Goal: Information Seeking & Learning: Learn about a topic

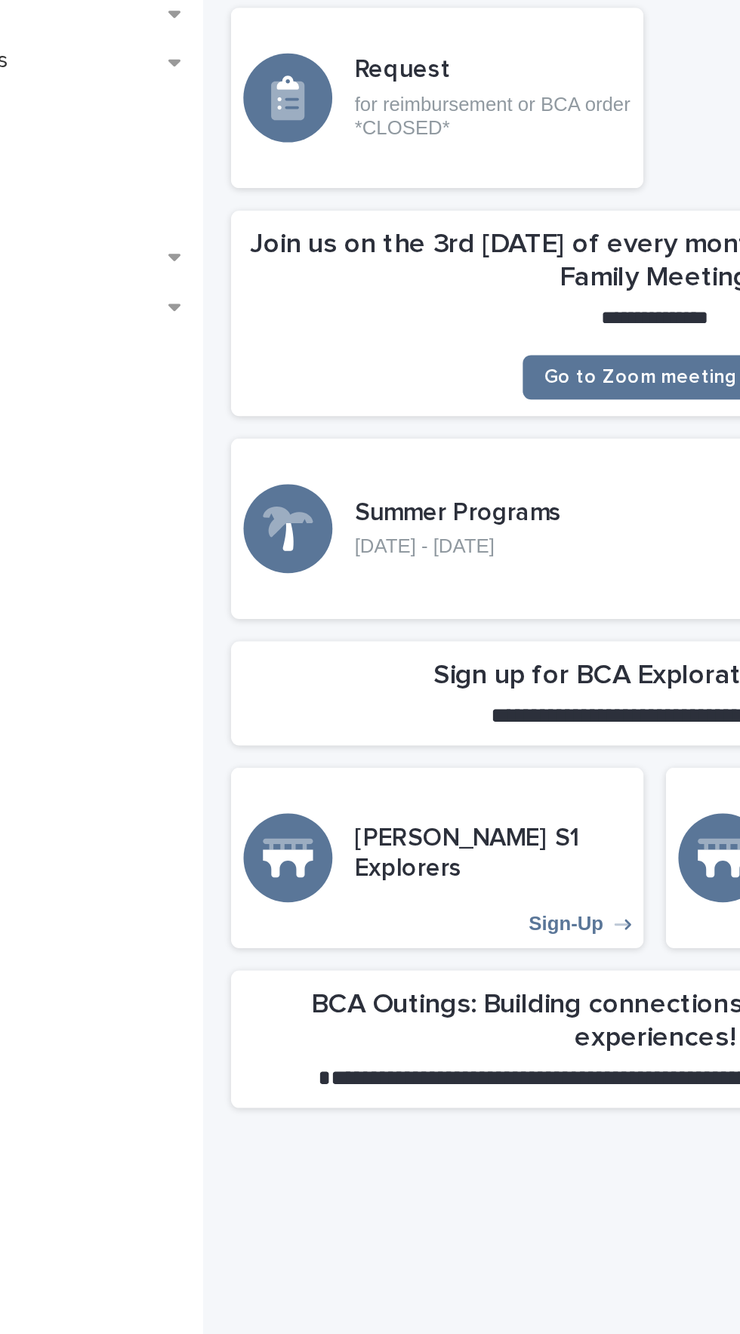
scroll to position [5, 0]
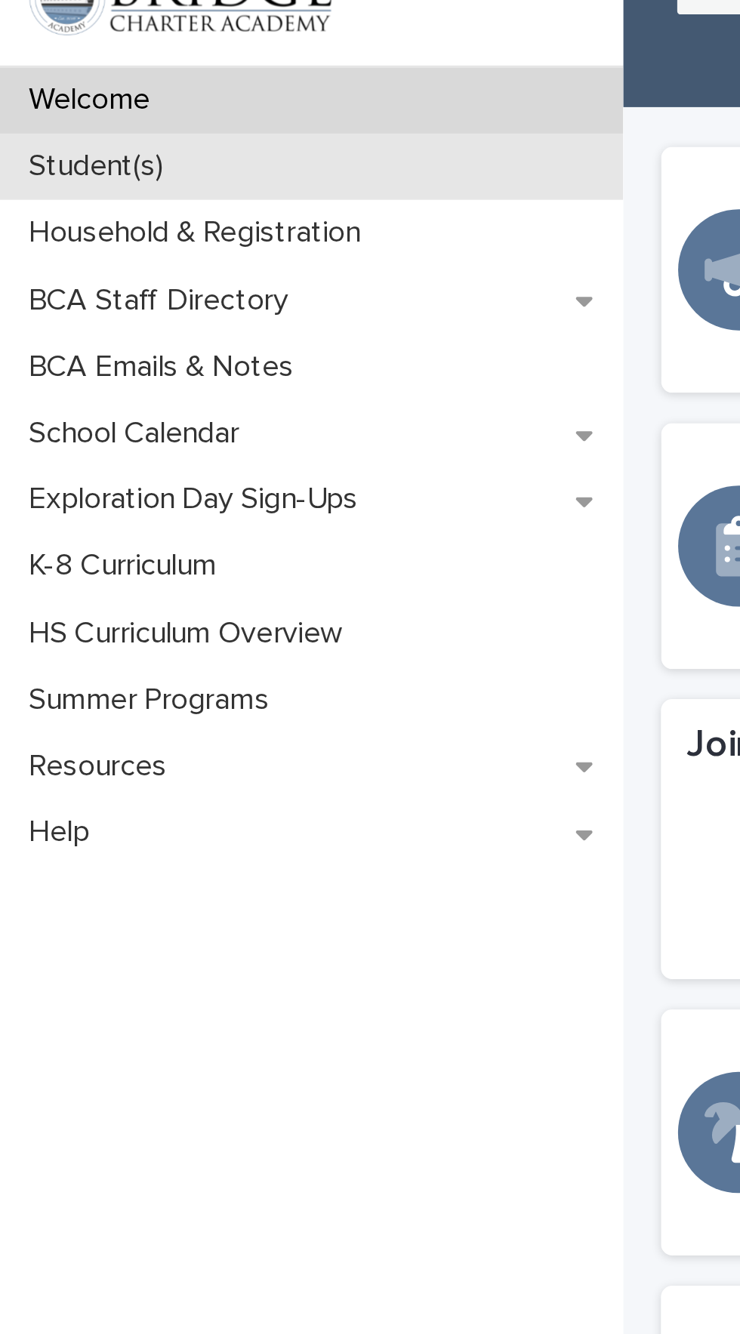
click at [174, 136] on div "Student(s)" at bounding box center [124, 132] width 249 height 26
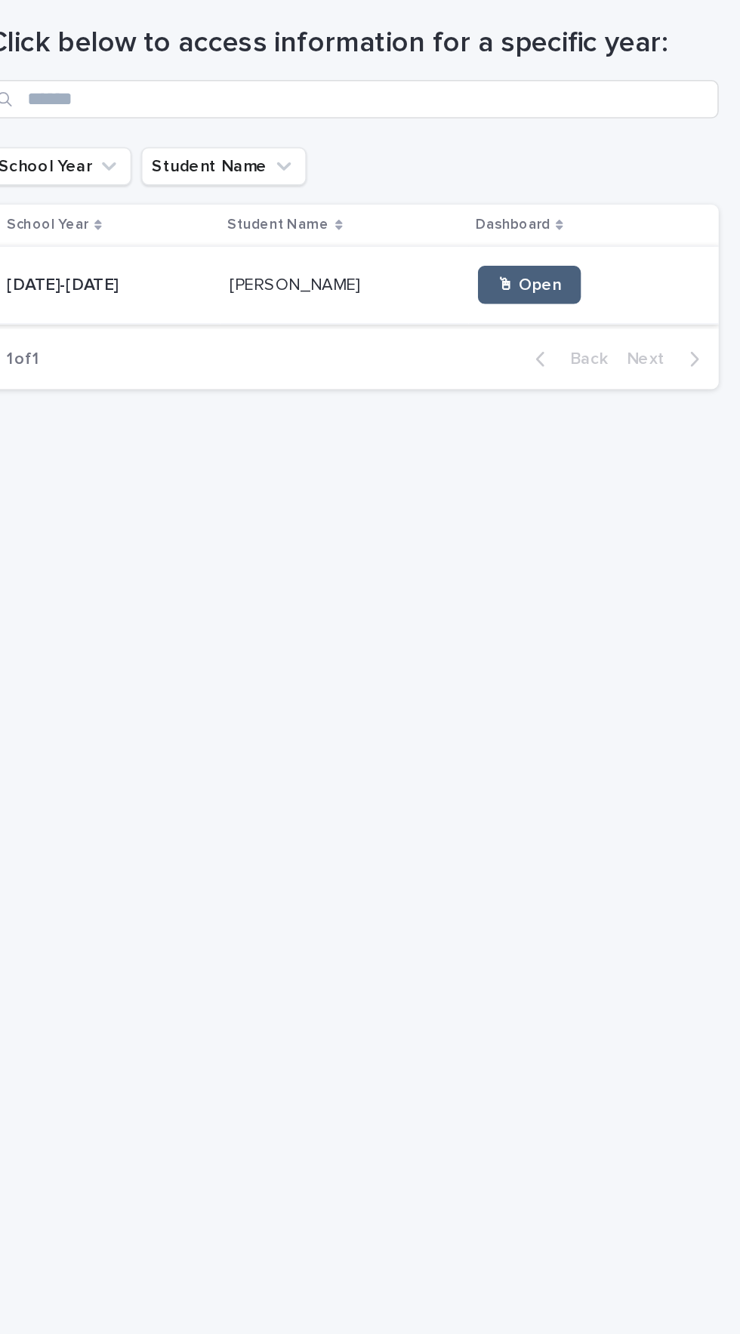
click at [585, 306] on span "🖱 Open" at bounding box center [605, 306] width 41 height 11
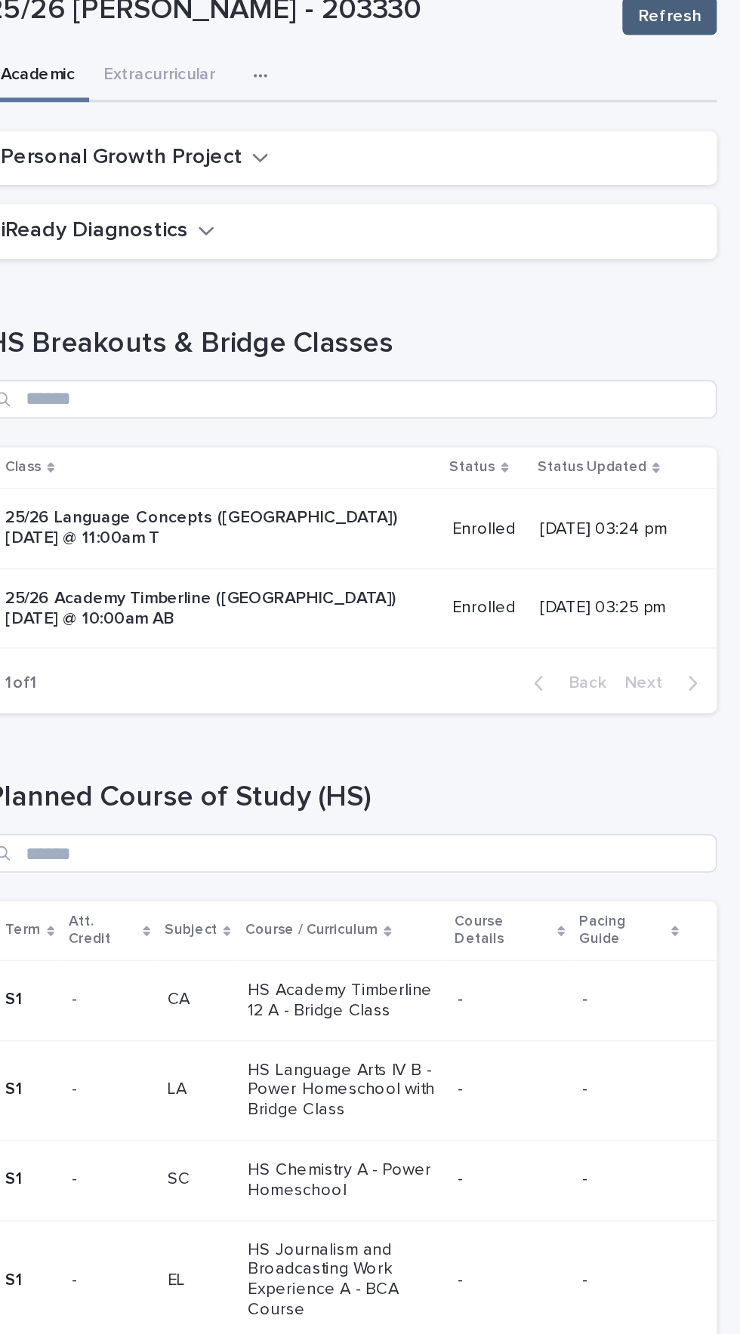
click at [702, 49] on span "Refresh" at bounding box center [695, 49] width 40 height 15
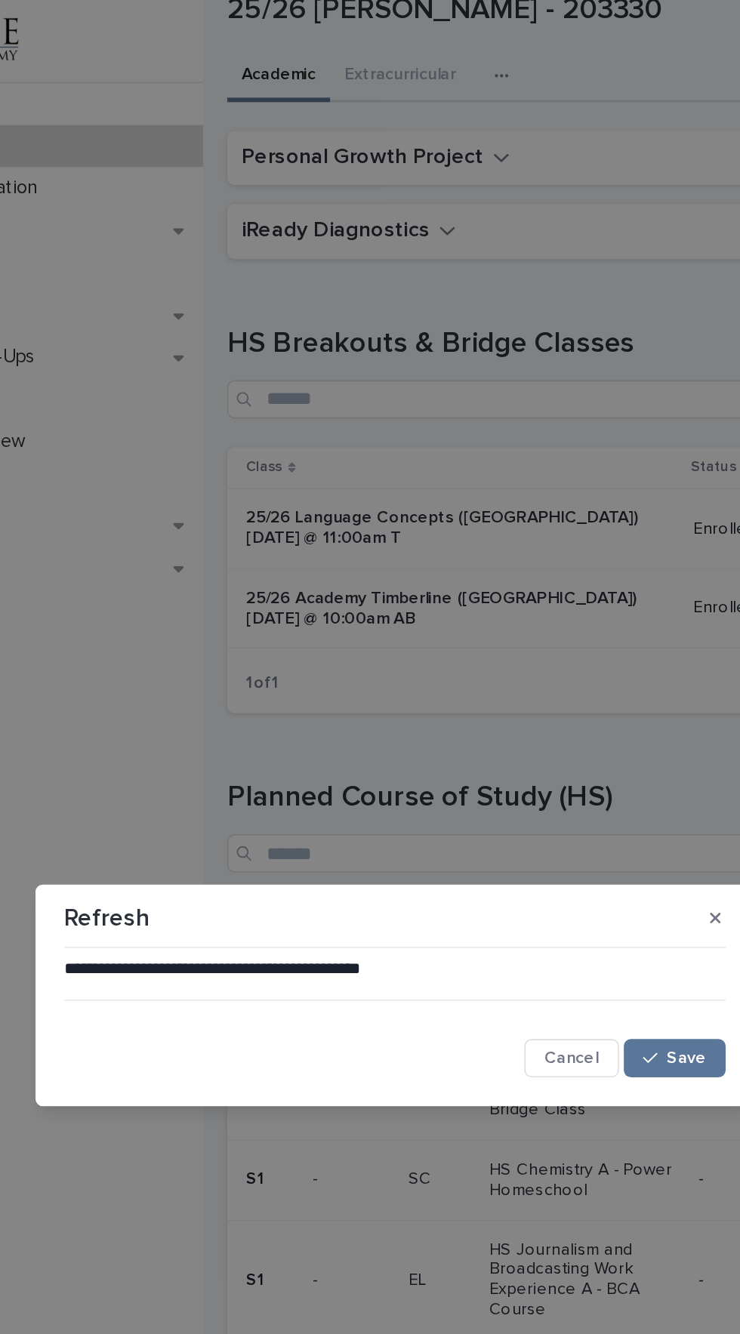
click at [202, 552] on div "**********" at bounding box center [370, 667] width 740 height 1334
click at [550, 707] on span "Save" at bounding box center [553, 706] width 25 height 11
click at [572, 618] on icon "button" at bounding box center [572, 618] width 7 height 7
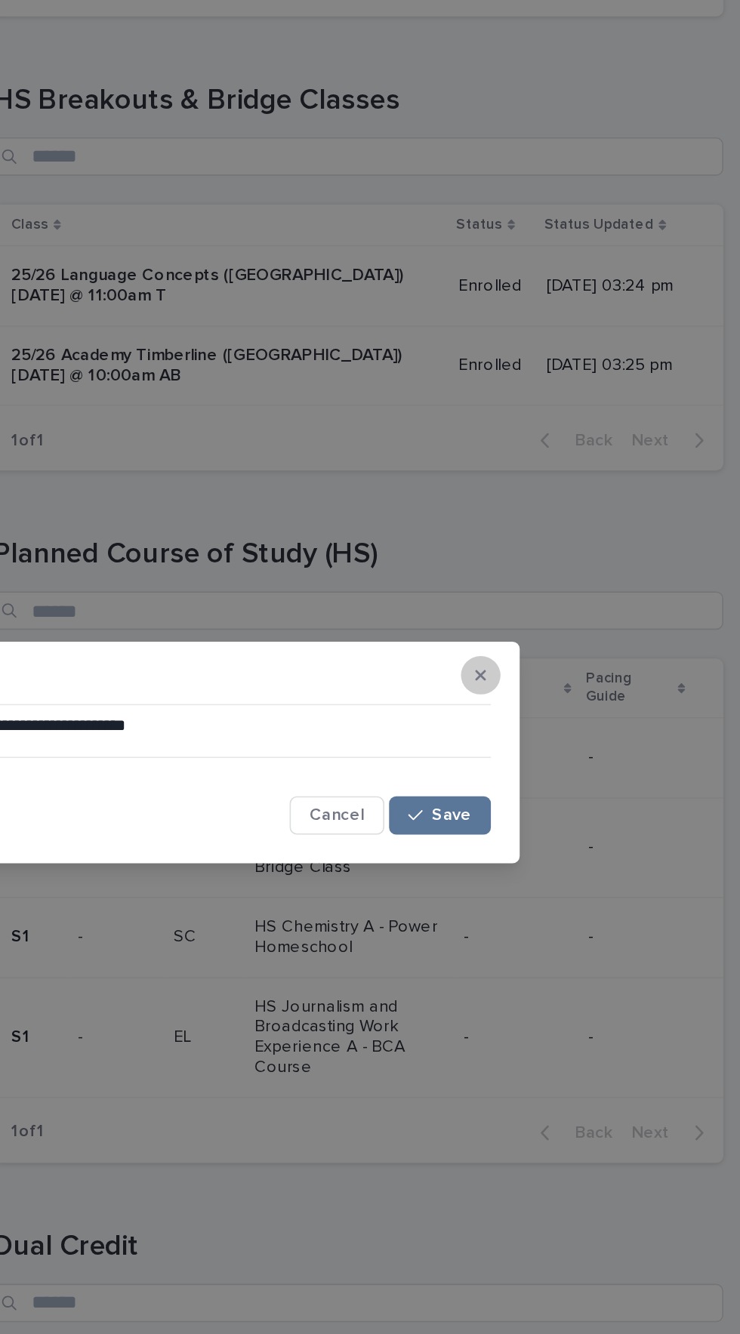
click at [572, 621] on icon "button" at bounding box center [572, 618] width 7 height 7
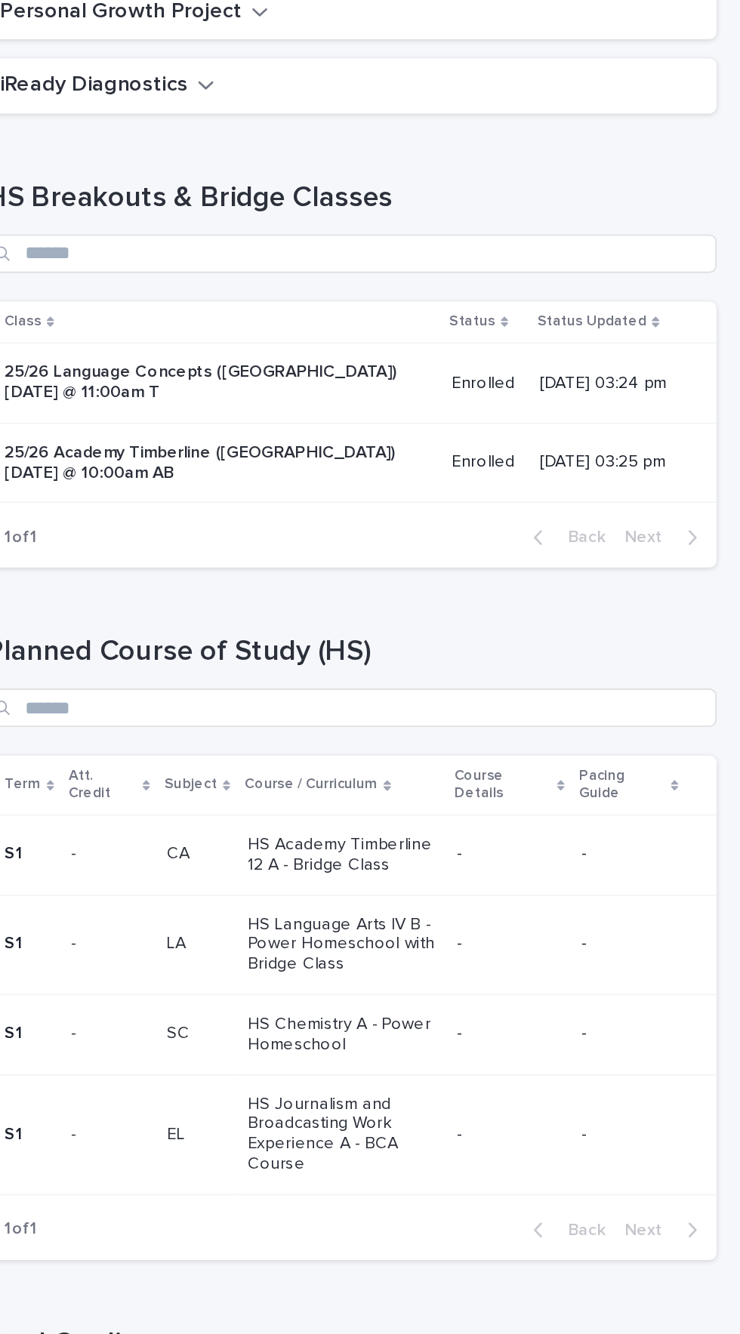
click at [599, 619] on p "Course Details" at bounding box center [589, 626] width 61 height 28
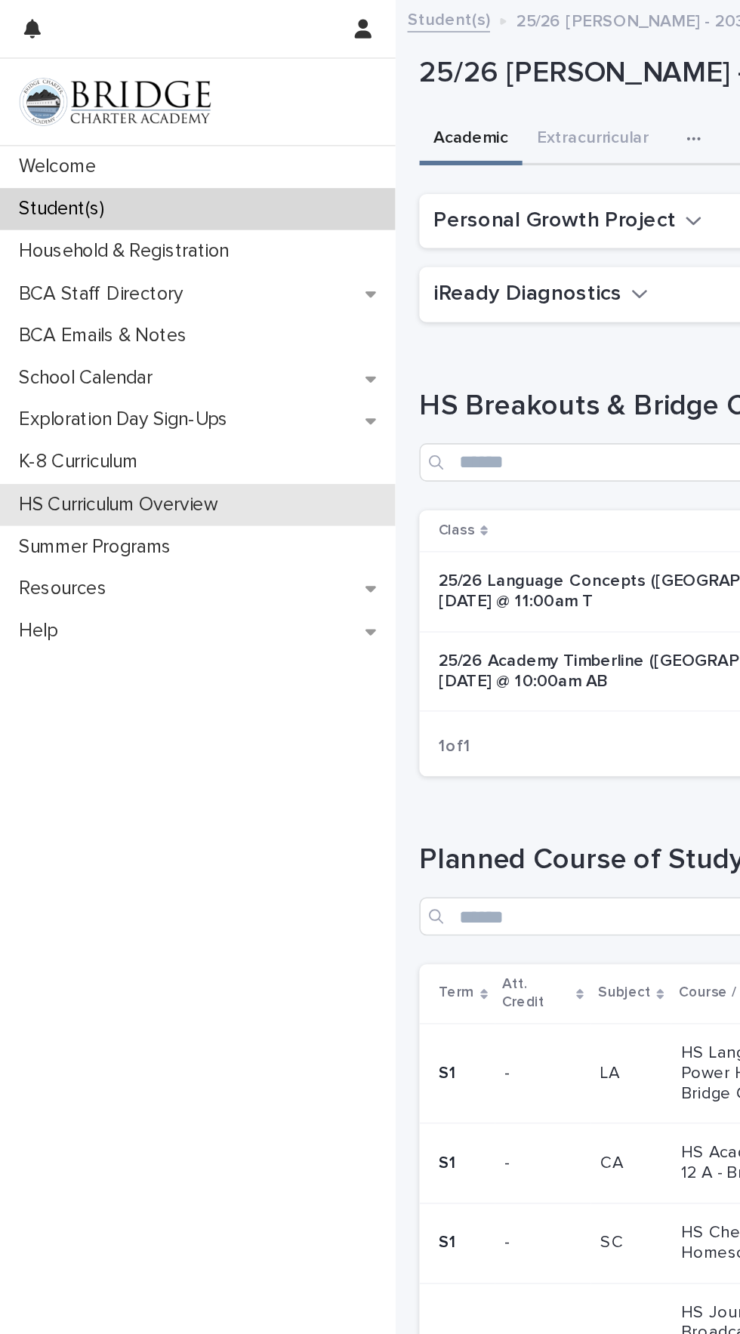
click at [146, 312] on p "HS Curriculum Overview" at bounding box center [77, 318] width 143 height 14
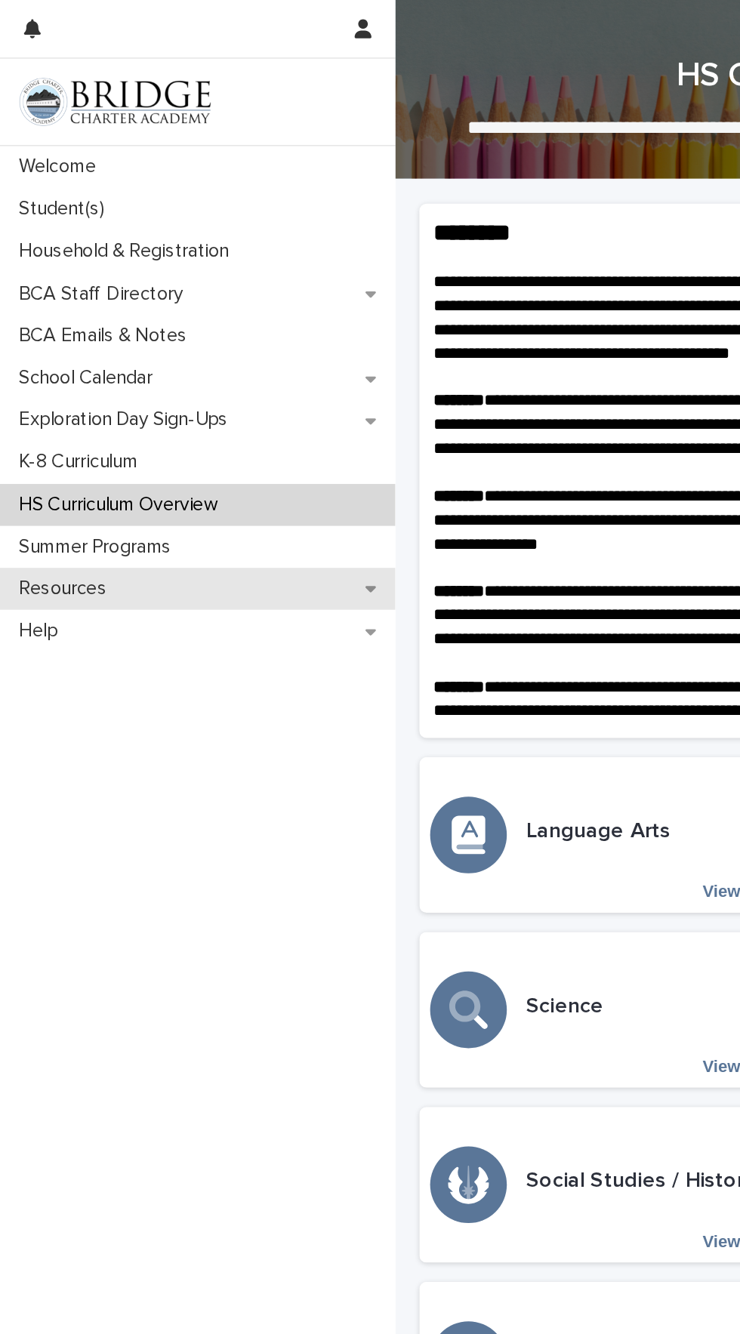
click at [102, 373] on div "Resources" at bounding box center [124, 371] width 249 height 26
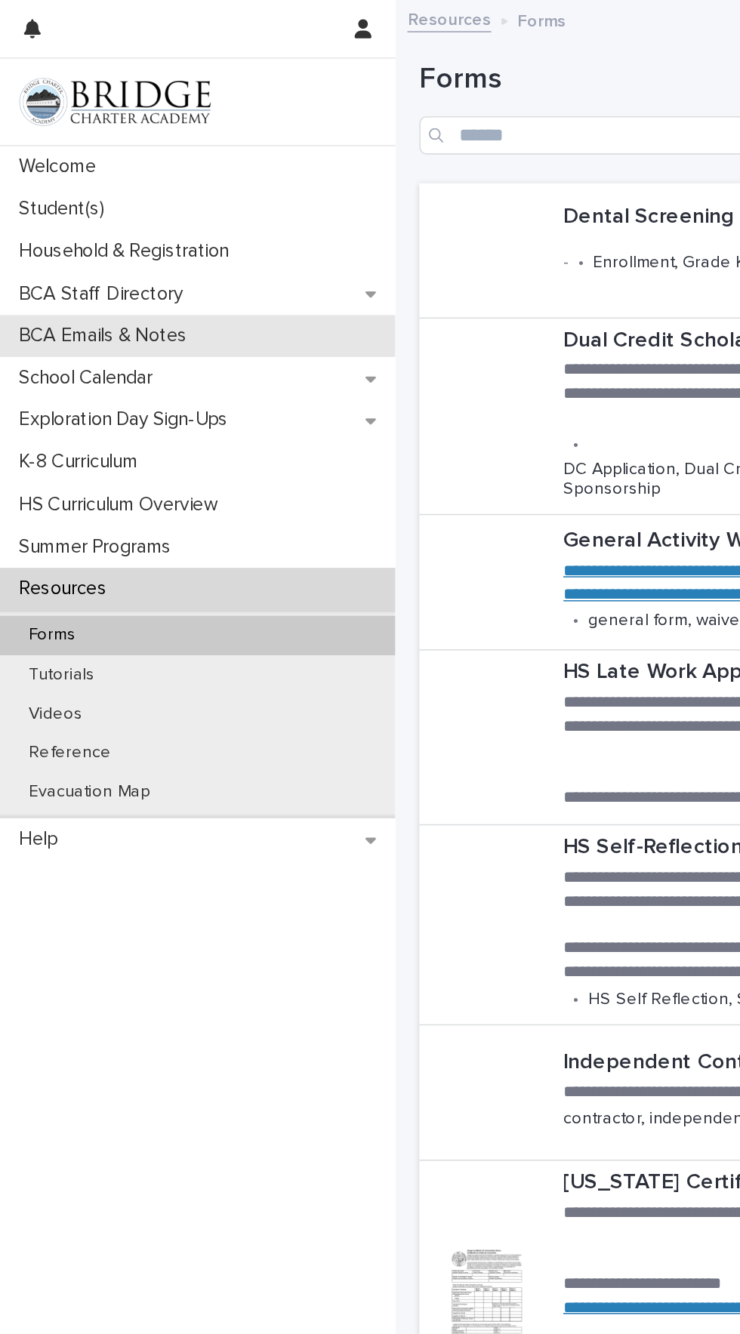
click at [154, 213] on div "BCA Emails & Notes" at bounding box center [124, 212] width 249 height 26
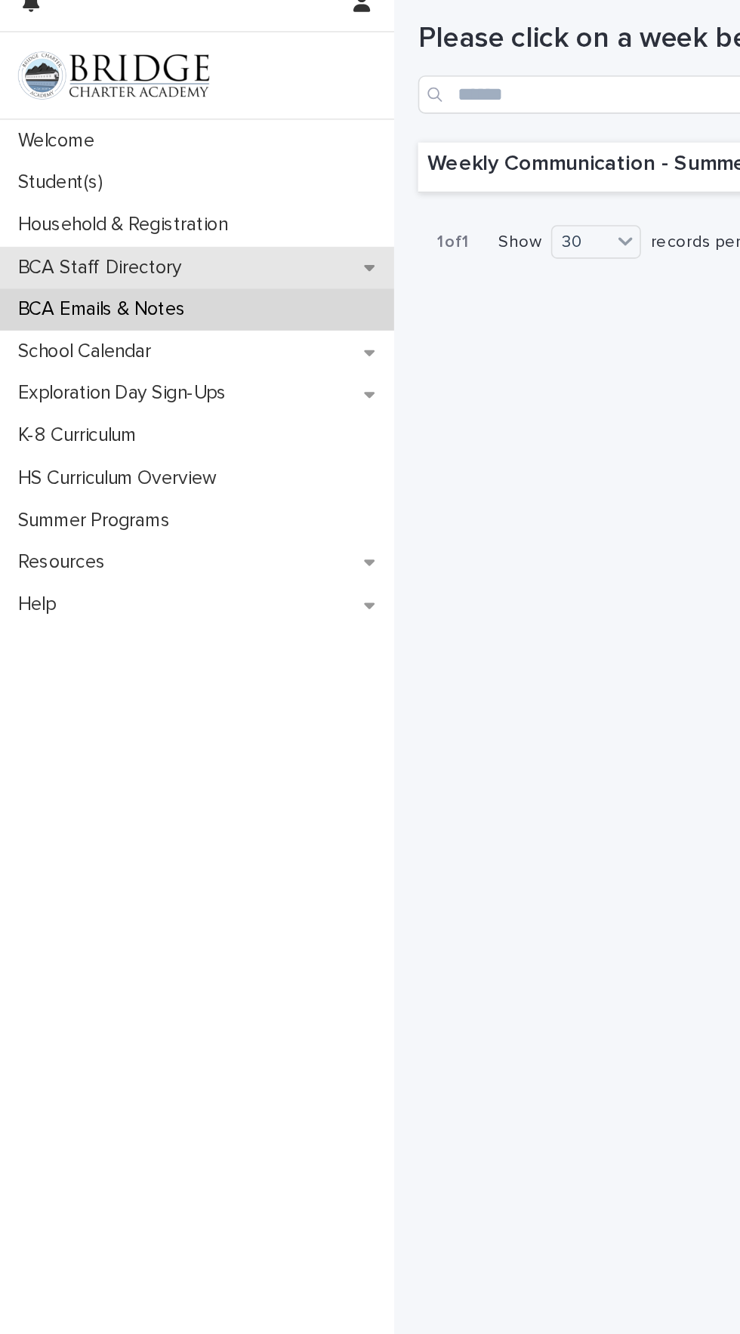
click at [222, 188] on div "BCA Staff Directory" at bounding box center [124, 185] width 249 height 26
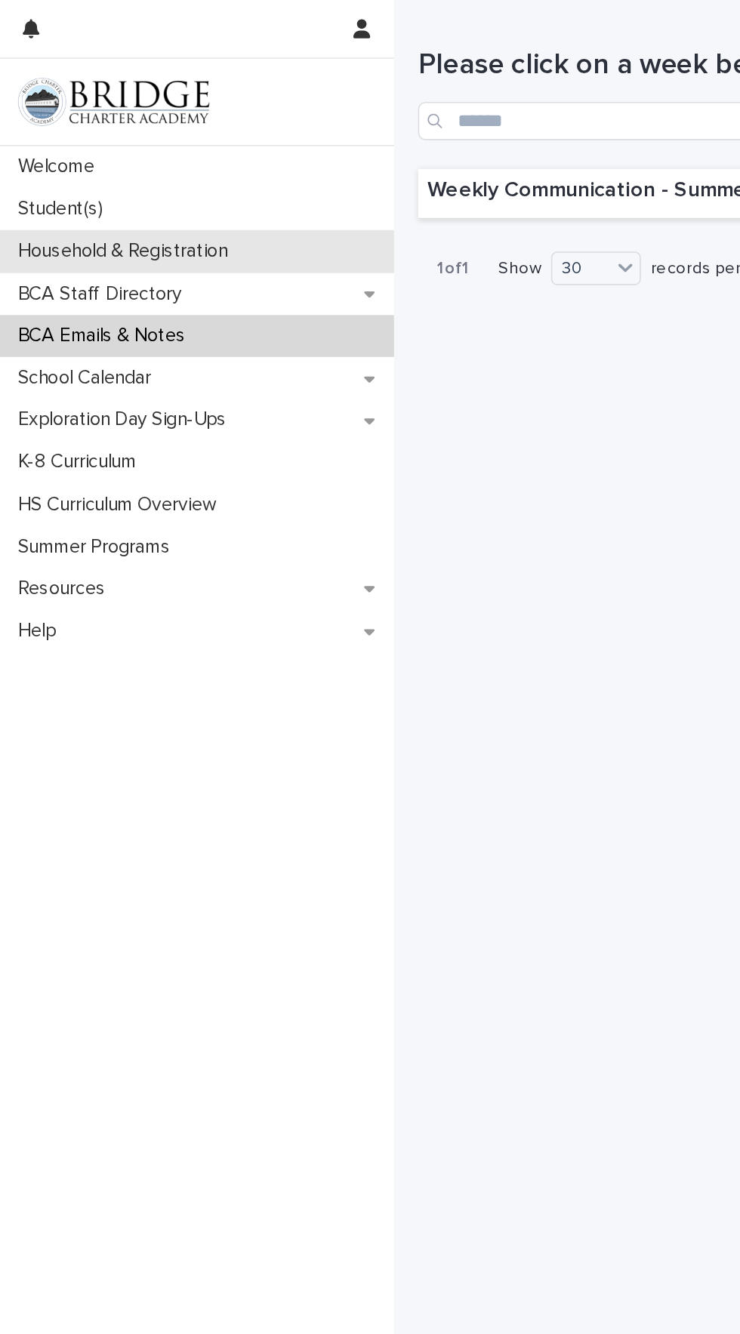
click at [206, 166] on div "Household & Registration" at bounding box center [124, 158] width 249 height 26
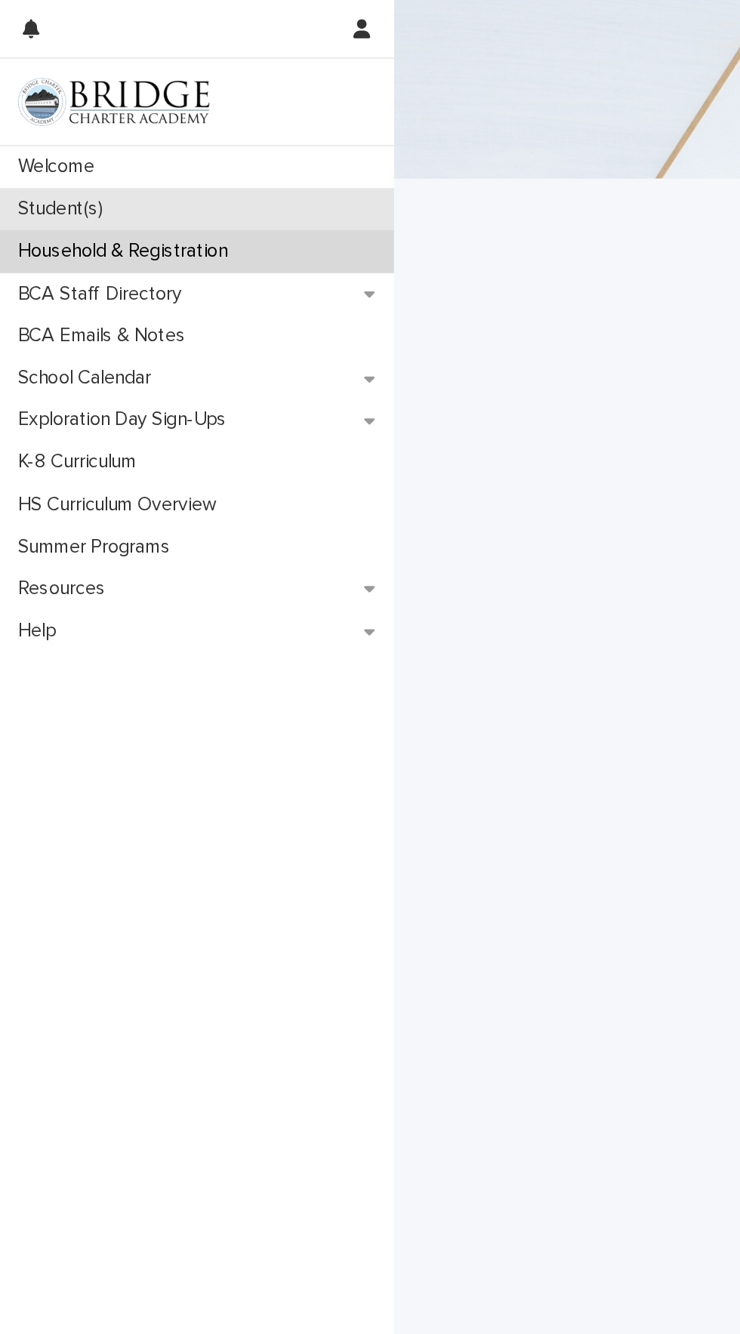
click at [208, 131] on div "Student(s)" at bounding box center [124, 132] width 249 height 26
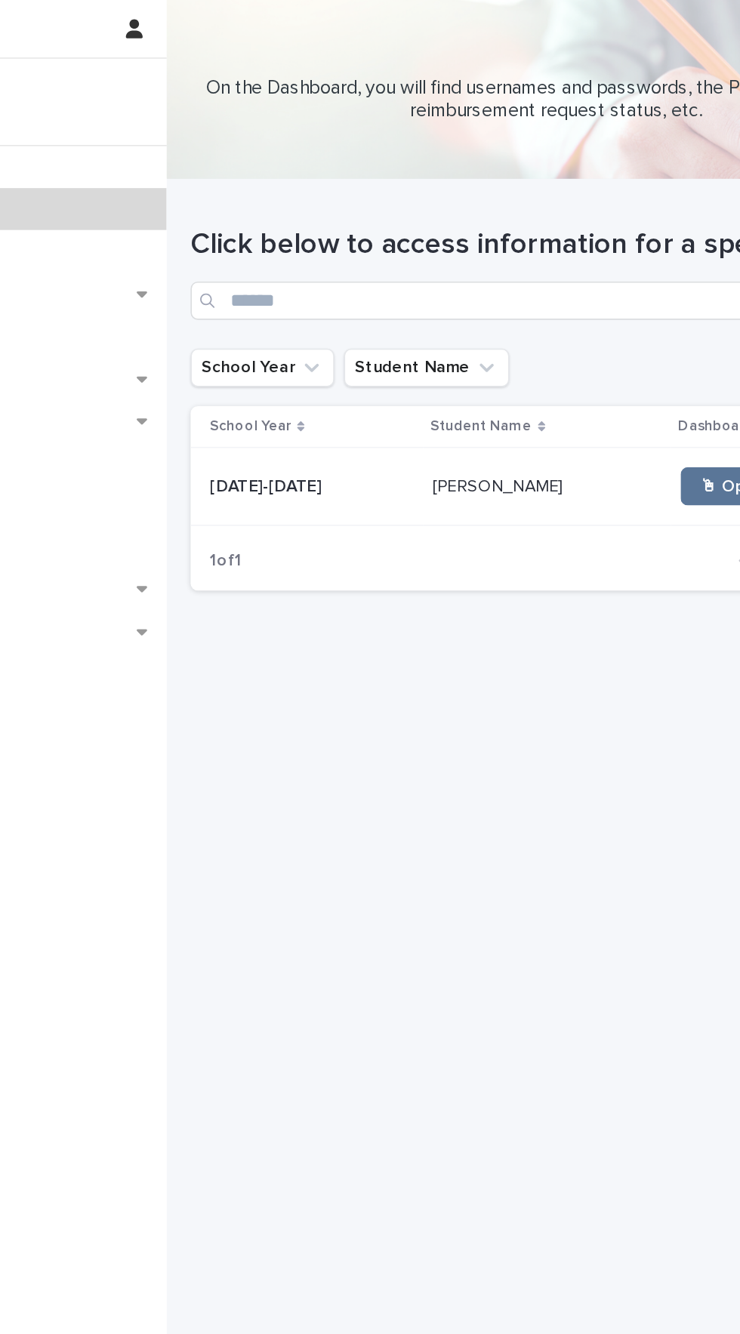
click at [455, 299] on p "[PERSON_NAME]" at bounding box center [459, 305] width 85 height 16
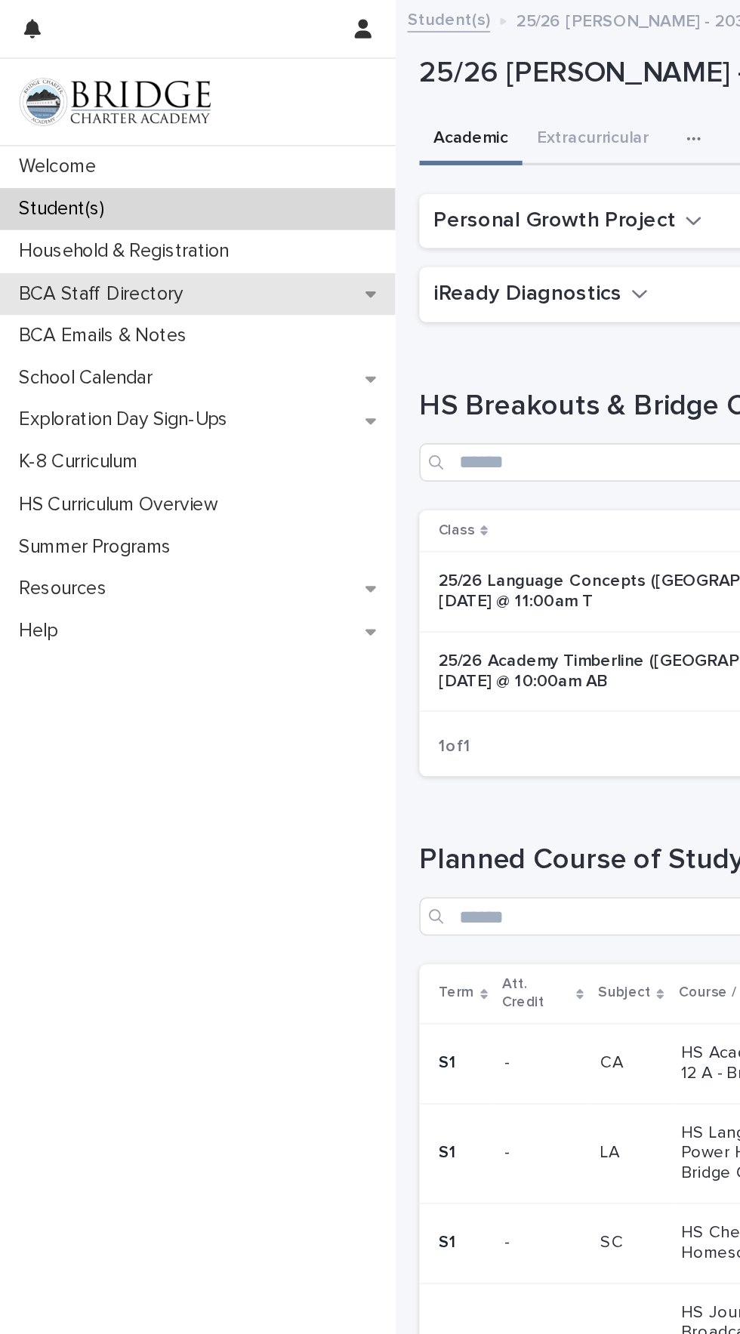
click at [203, 179] on div "BCA Staff Directory" at bounding box center [124, 185] width 249 height 26
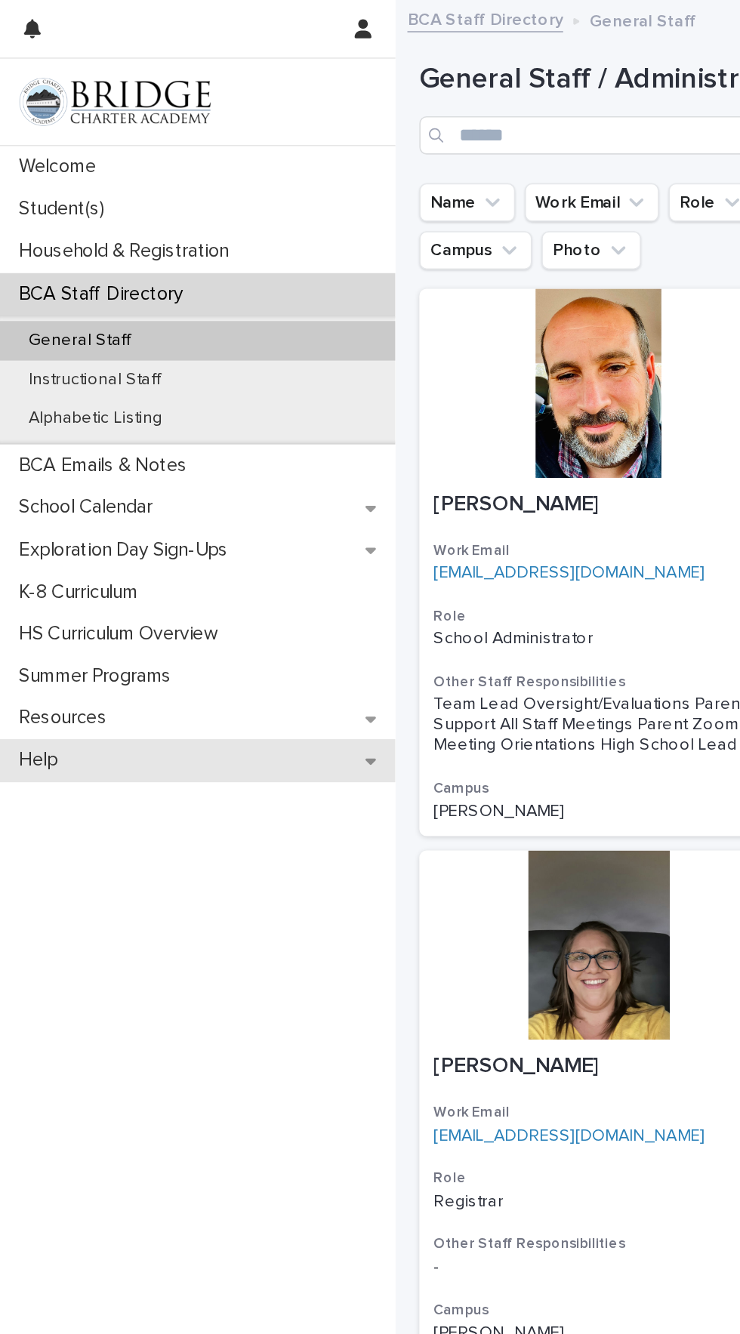
click at [129, 467] on div "Help" at bounding box center [124, 479] width 249 height 26
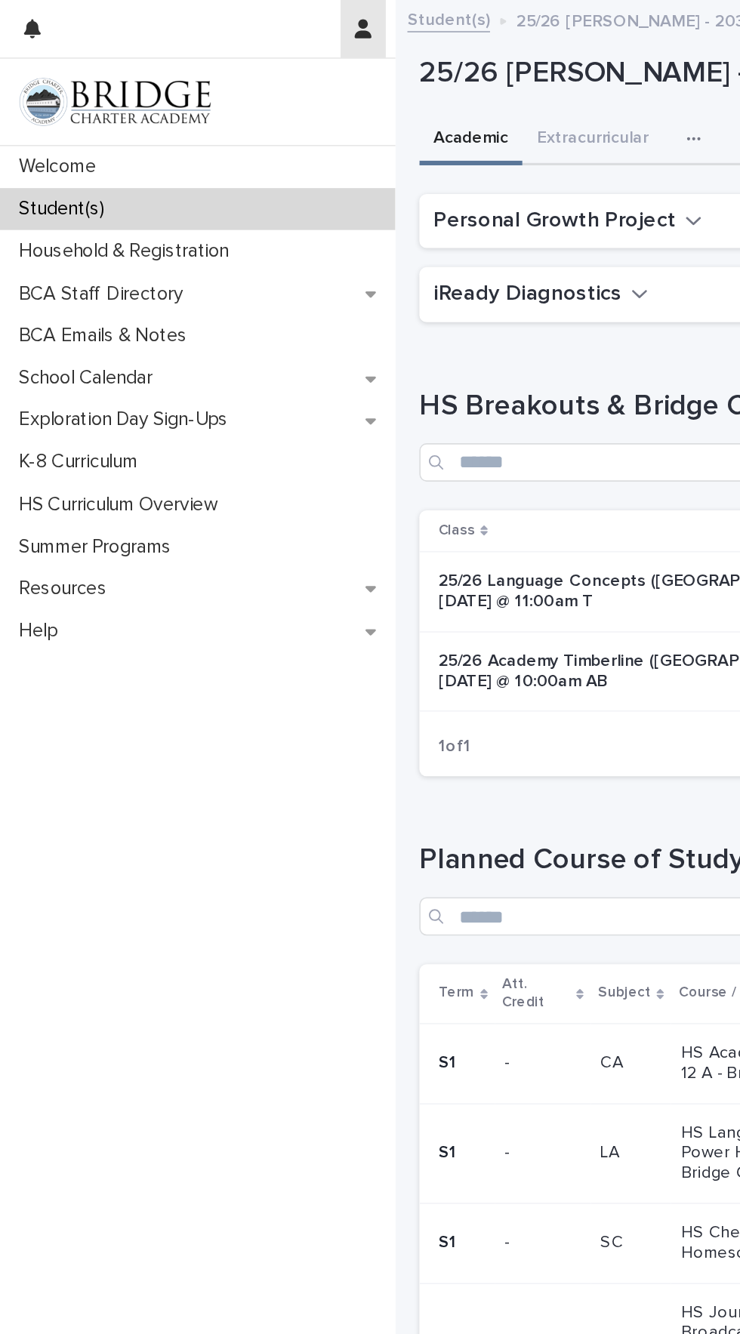
click at [223, 7] on button "button" at bounding box center [228, 18] width 29 height 36
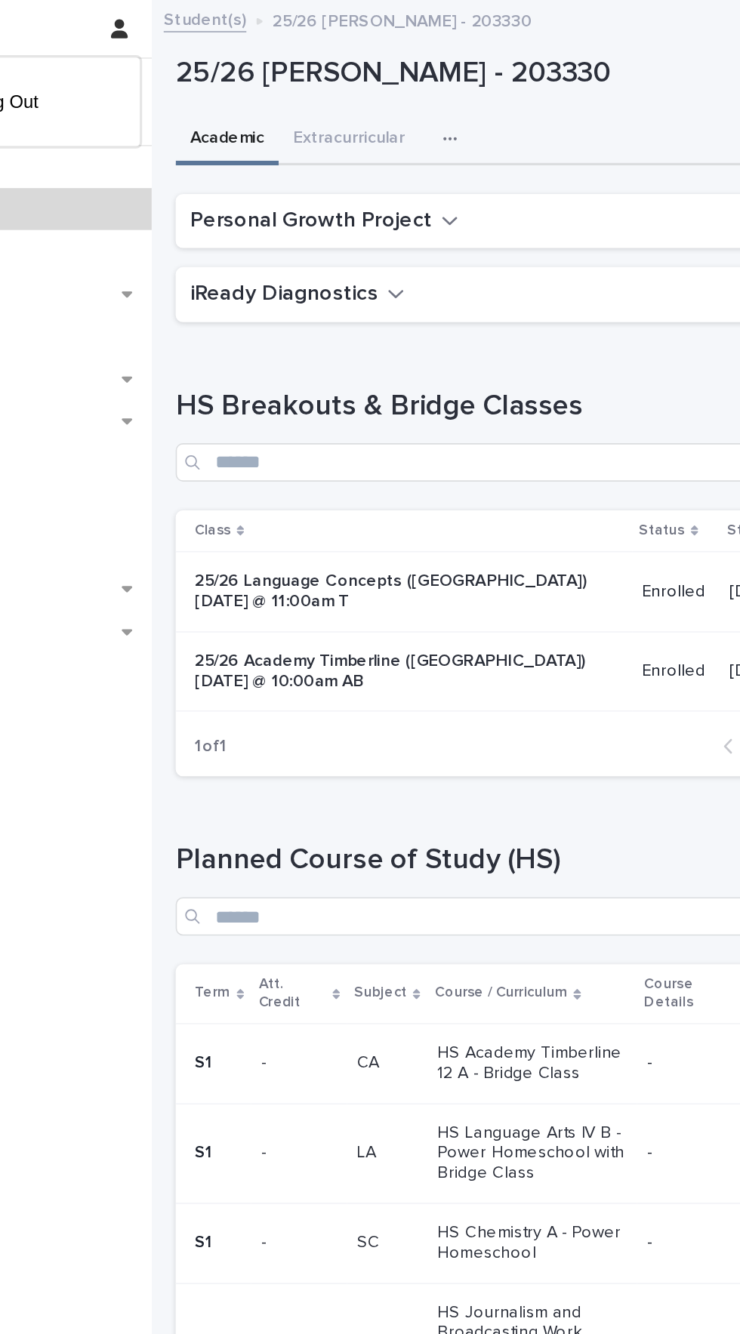
click at [402, 17] on div at bounding box center [370, 667] width 740 height 1334
click at [432, 138] on icon "button" at bounding box center [437, 139] width 11 height 14
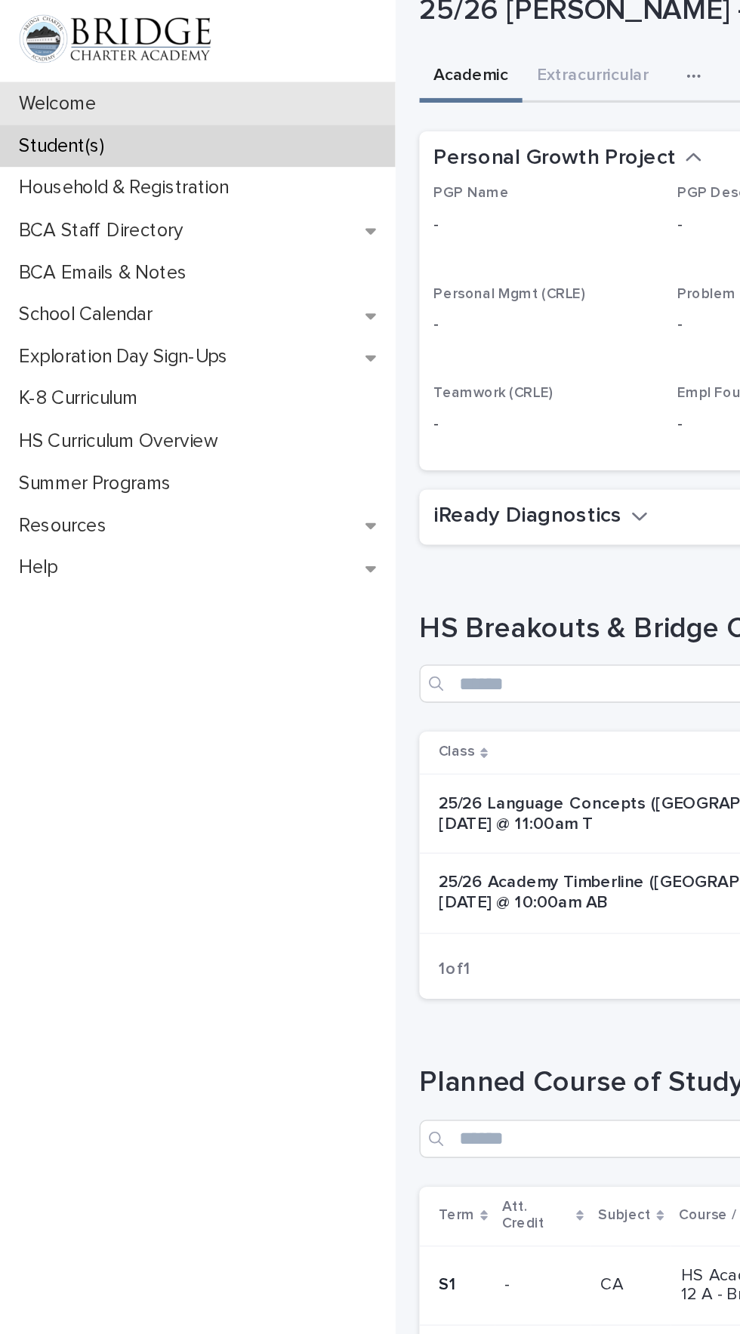
click at [222, 106] on div "Welcome" at bounding box center [124, 105] width 249 height 26
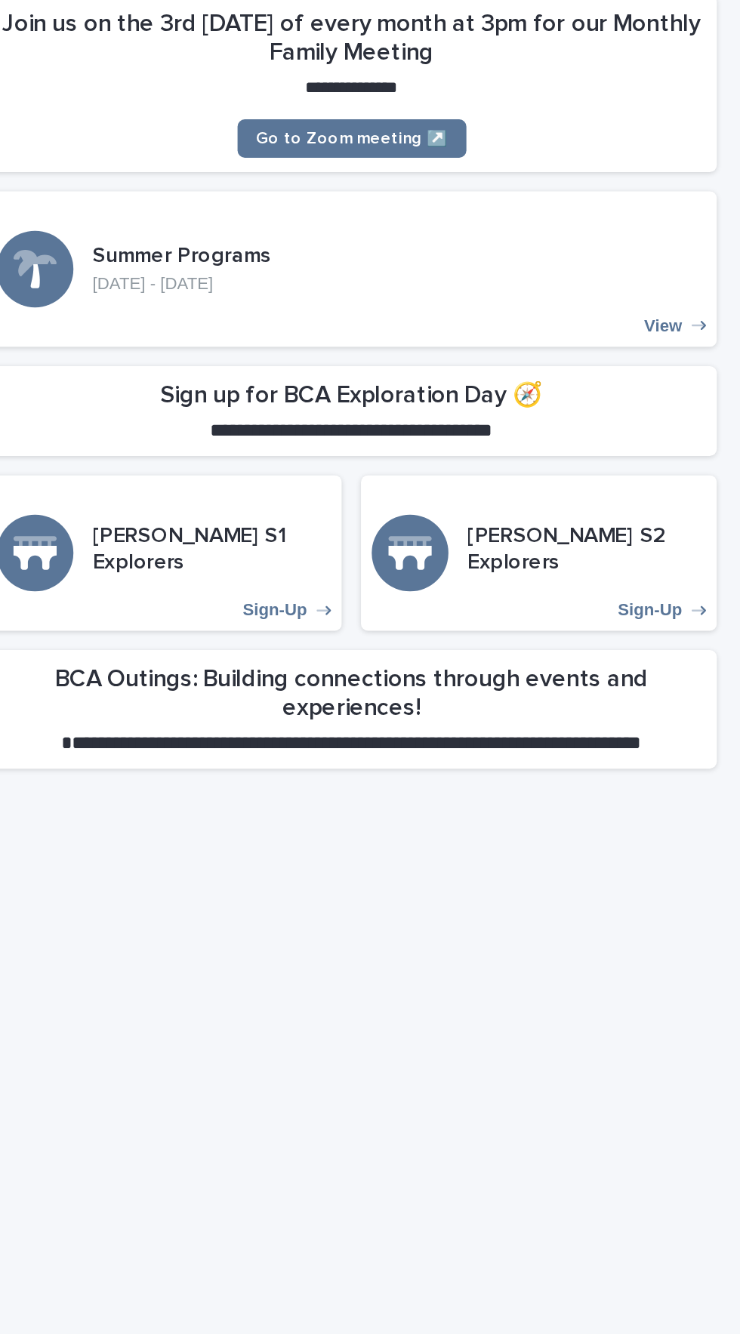
scroll to position [391, 0]
